Goal: Transaction & Acquisition: Book appointment/travel/reservation

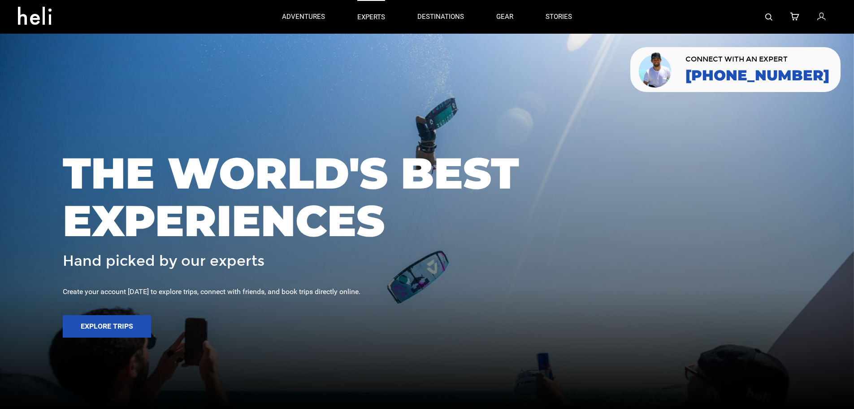
click at [376, 14] on p "experts" at bounding box center [371, 17] width 28 height 9
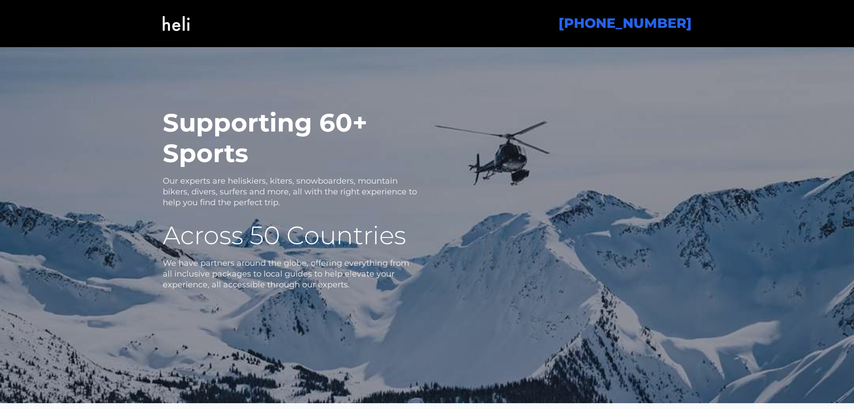
scroll to position [1390, 0]
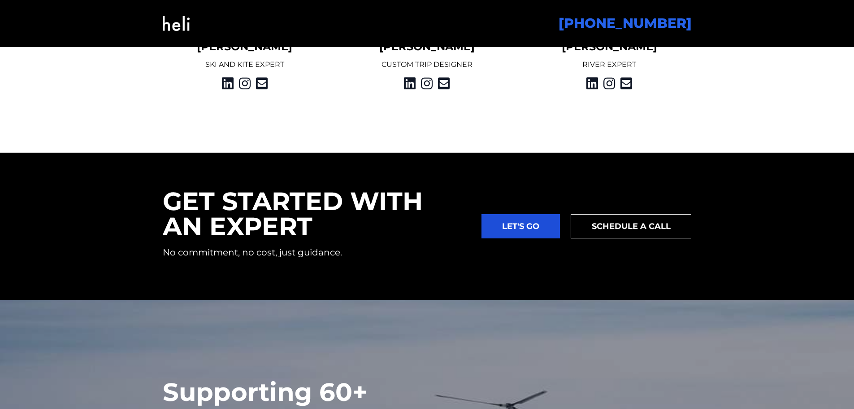
click at [178, 29] on img at bounding box center [176, 23] width 27 height 36
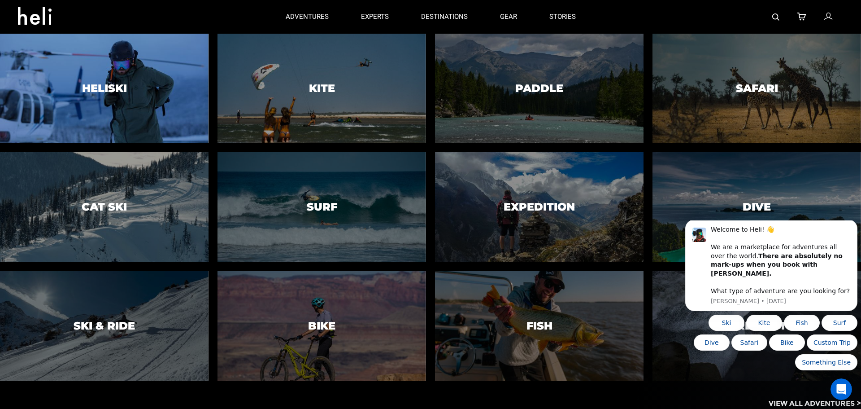
click at [105, 104] on div at bounding box center [104, 89] width 213 height 112
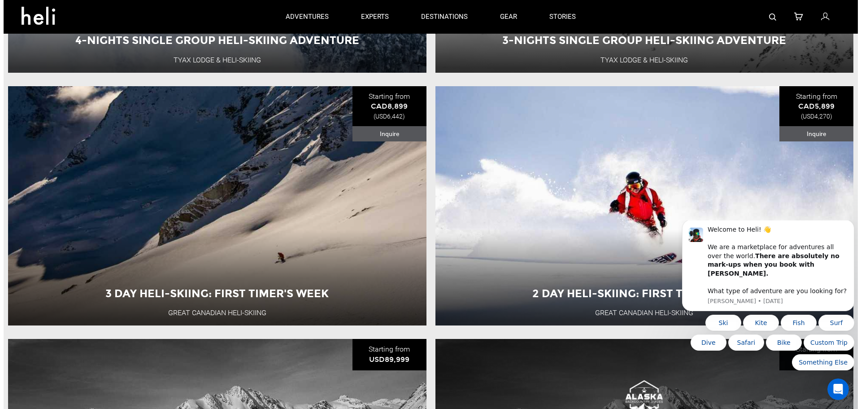
scroll to position [1435, 0]
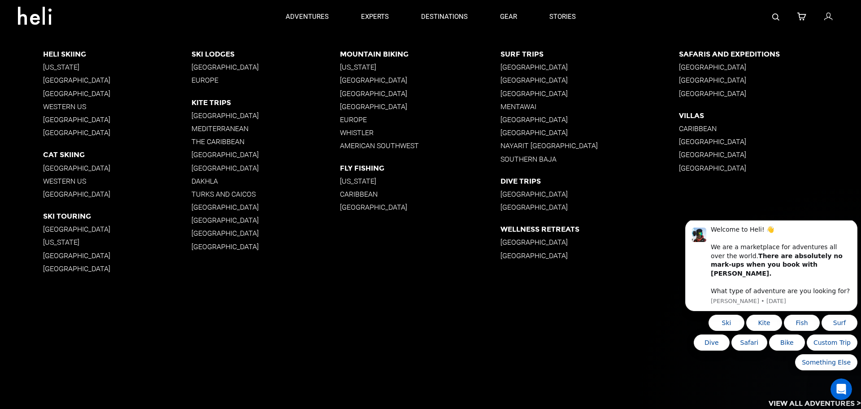
click at [61, 230] on p "[GEOGRAPHIC_DATA]" at bounding box center [117, 229] width 148 height 9
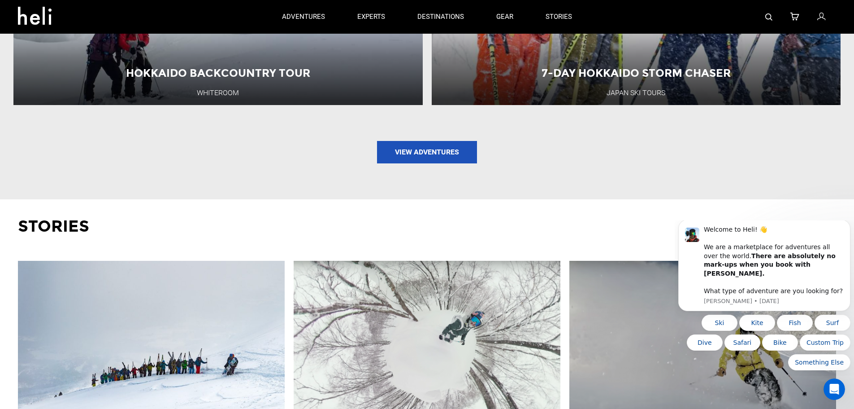
scroll to position [987, 0]
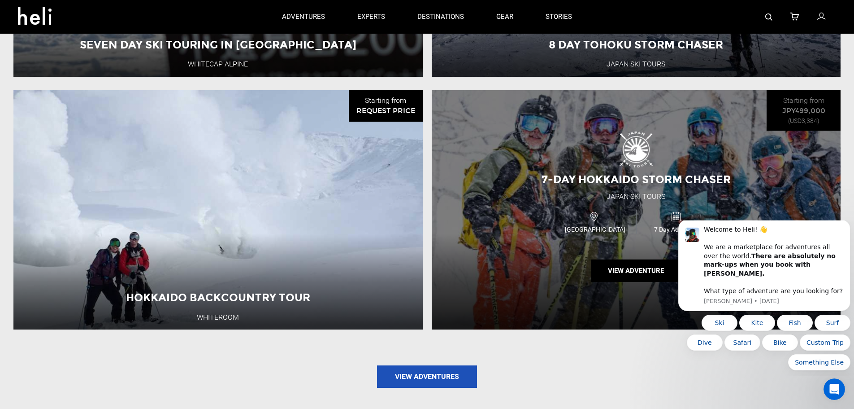
click at [697, 146] on div "7-Day Hokkaido Storm Chaser [GEOGRAPHIC_DATA] Ski Tours [GEOGRAPHIC_DATA] 7 Day…" at bounding box center [637, 209] width 410 height 239
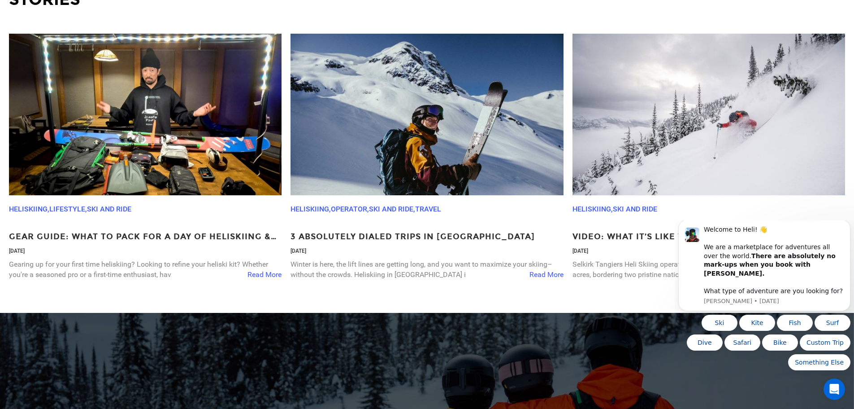
scroll to position [3274, 0]
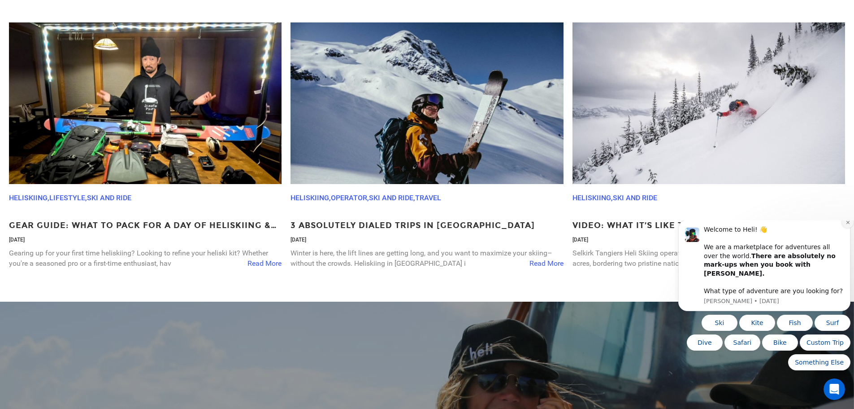
click at [849, 223] on icon "Dismiss notification" at bounding box center [847, 221] width 3 height 3
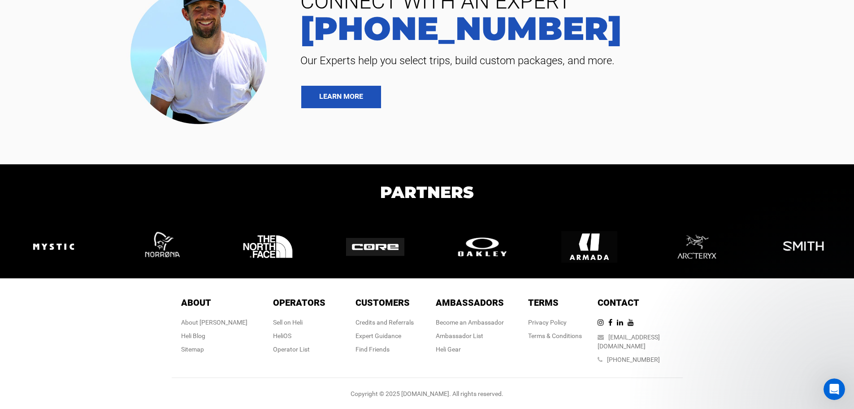
scroll to position [4024, 0]
